Goal: Task Accomplishment & Management: Manage account settings

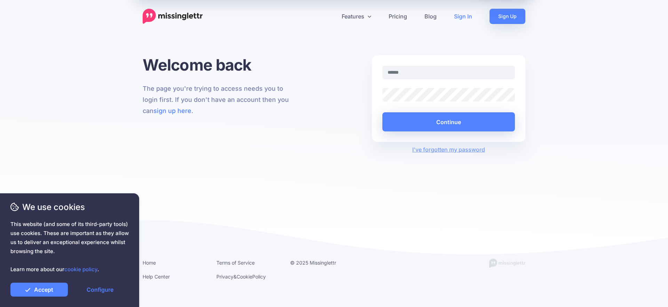
click at [0, 307] on com-1password-button at bounding box center [0, 307] width 0 height 0
type input "**********"
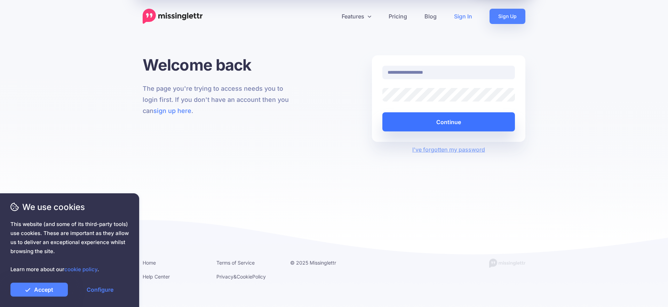
click at [409, 119] on button "Continue" at bounding box center [448, 121] width 132 height 19
